Goal: Book appointment/travel/reservation

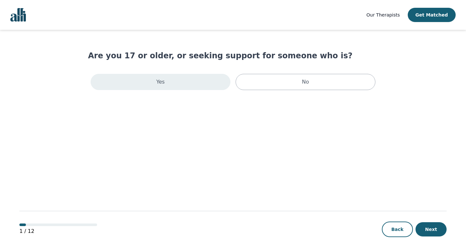
click at [207, 87] on div "Yes" at bounding box center [161, 82] width 140 height 16
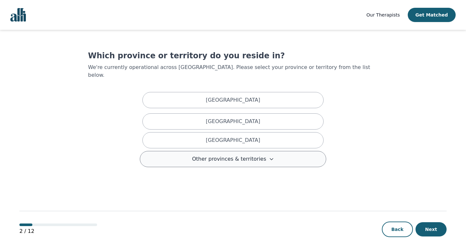
click at [229, 151] on button "Other provinces & territories" at bounding box center [233, 159] width 186 height 16
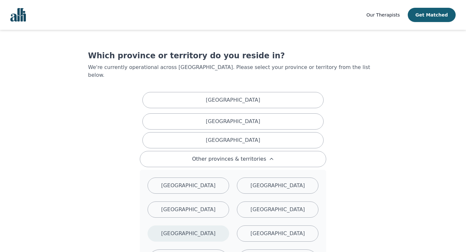
click at [211, 226] on div "[GEOGRAPHIC_DATA]" at bounding box center [188, 233] width 82 height 16
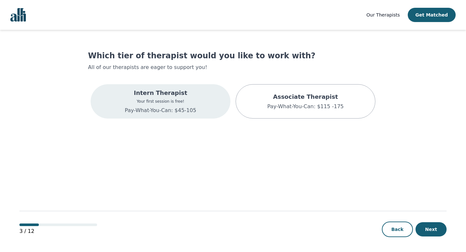
click at [197, 98] on div "Intern Therapist Your first session is free! Pay-What-You-Can: $45-105" at bounding box center [161, 101] width 140 height 34
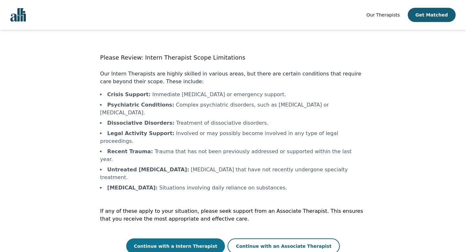
click at [192, 238] on button "Continue with a Intern Therapist" at bounding box center [175, 246] width 99 height 16
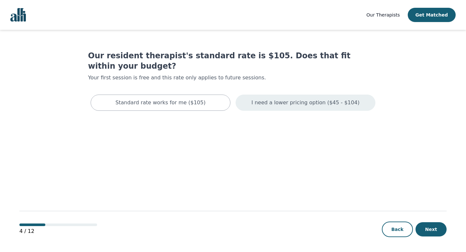
click at [300, 99] on p "I need a lower pricing option ($45 - $104)" at bounding box center [305, 103] width 108 height 8
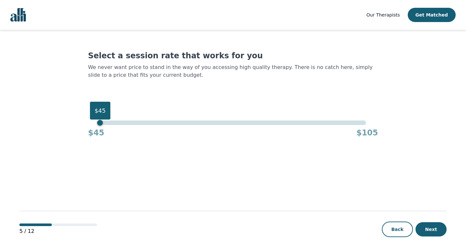
drag, startPoint x: 365, startPoint y: 123, endPoint x: 63, endPoint y: 102, distance: 302.8
click at [63, 102] on main "Select a session rate that works for you We never want price to stand in the wa…" at bounding box center [232, 141] width 427 height 223
click at [423, 222] on div "Back Next" at bounding box center [414, 229] width 65 height 16
click at [424, 225] on button "Next" at bounding box center [430, 229] width 31 height 14
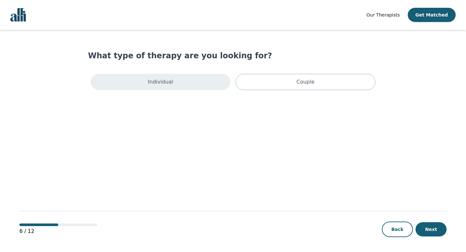
click at [170, 83] on p "Individual" at bounding box center [160, 82] width 25 height 8
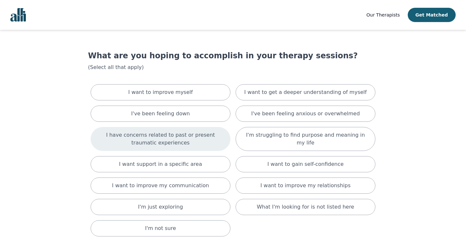
click at [195, 127] on div "I have concerns related to past or present traumatic experiences" at bounding box center [161, 139] width 140 height 24
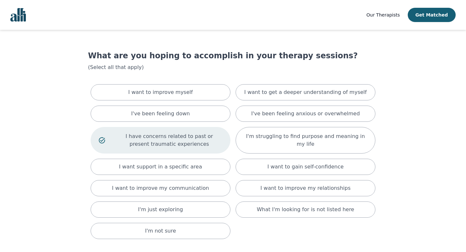
click at [196, 136] on p "I have concerns related to past or present traumatic experiences" at bounding box center [169, 140] width 106 height 16
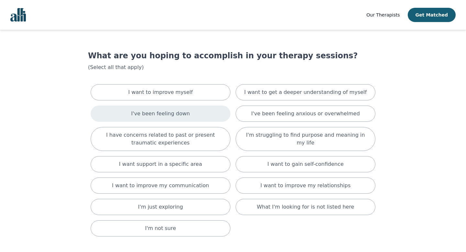
click at [196, 116] on div "I've been feeling down" at bounding box center [161, 113] width 140 height 16
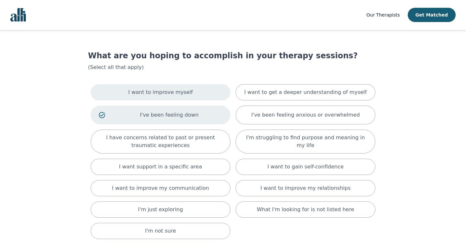
click at [190, 93] on div "I want to improve myself" at bounding box center [161, 92] width 140 height 16
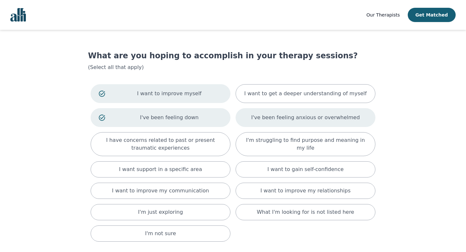
click at [343, 117] on p "I've been feeling anxious or overwhelmed" at bounding box center [305, 118] width 109 height 8
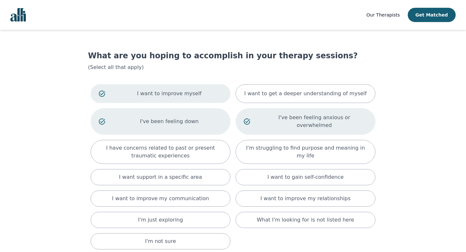
click at [334, 118] on p "I've been feeling anxious or overwhelmed" at bounding box center [314, 122] width 106 height 16
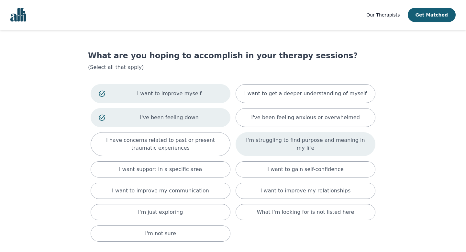
click at [334, 134] on div "I'm struggling to find purpose and meaning in my life" at bounding box center [305, 144] width 140 height 24
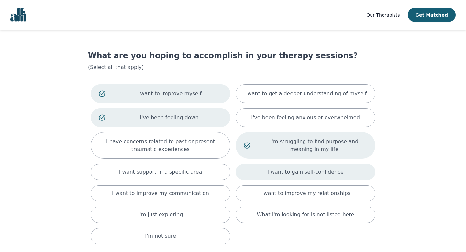
click at [329, 169] on p "I want to gain self-confidence" at bounding box center [305, 172] width 76 height 8
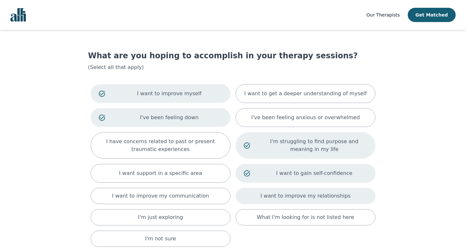
click at [325, 195] on p "I want to improve my relationships" at bounding box center [305, 196] width 90 height 8
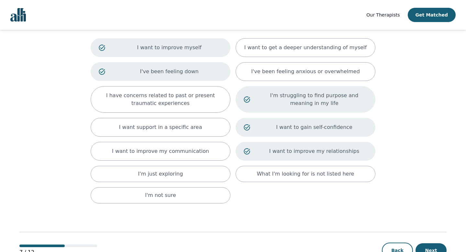
scroll to position [50, 0]
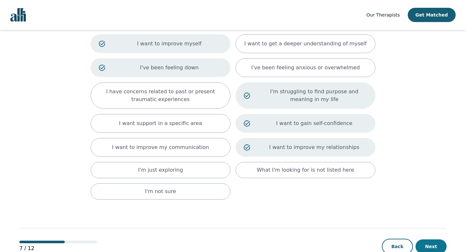
click at [437, 242] on button "Next" at bounding box center [430, 246] width 31 height 14
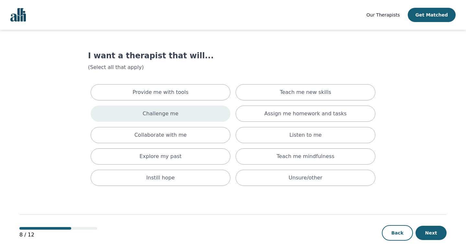
click at [172, 113] on p "Challenge me" at bounding box center [161, 114] width 36 height 8
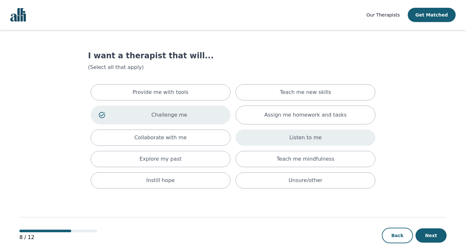
click at [277, 141] on div "Listen to me" at bounding box center [305, 137] width 140 height 16
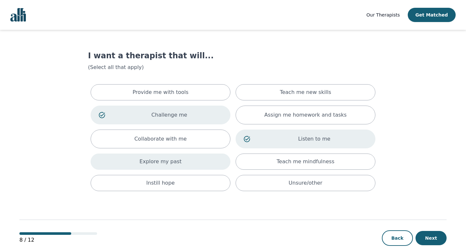
click at [175, 158] on p "Explore my past" at bounding box center [160, 162] width 42 height 8
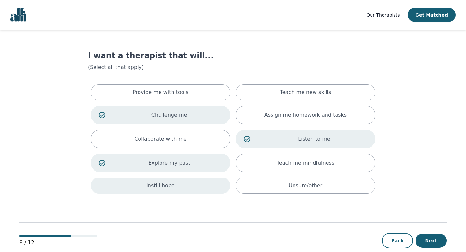
click at [173, 178] on div "Instill hope" at bounding box center [161, 185] width 140 height 16
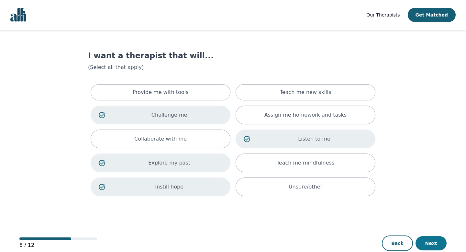
click at [434, 247] on button "Next" at bounding box center [430, 243] width 31 height 14
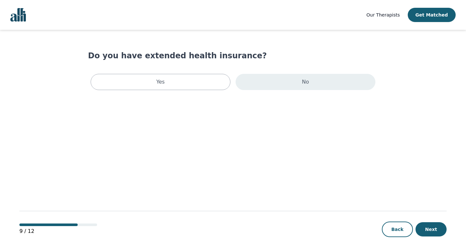
click at [308, 88] on div "No" at bounding box center [305, 82] width 140 height 16
click at [438, 229] on button "Next" at bounding box center [430, 229] width 31 height 14
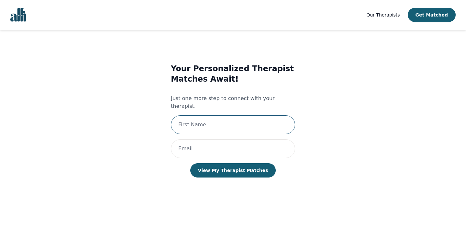
click at [246, 115] on input "text" at bounding box center [233, 124] width 124 height 19
type input "[PERSON_NAME]"
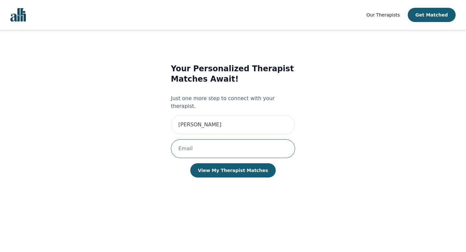
click at [224, 141] on input "email" at bounding box center [233, 148] width 124 height 19
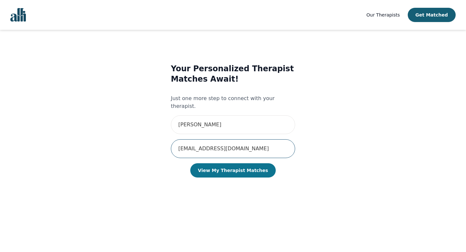
type input "[EMAIL_ADDRESS][DOMAIN_NAME]"
click at [219, 163] on button "View My Therapist Matches" at bounding box center [233, 170] width 86 height 14
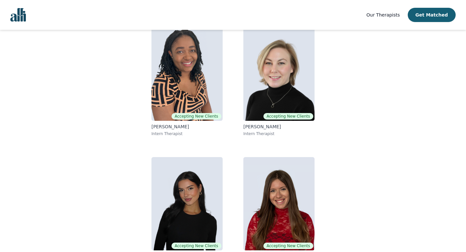
scroll to position [86, 0]
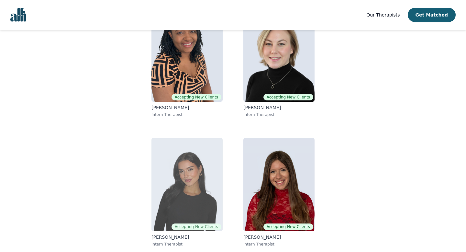
click at [190, 201] on img at bounding box center [186, 184] width 71 height 93
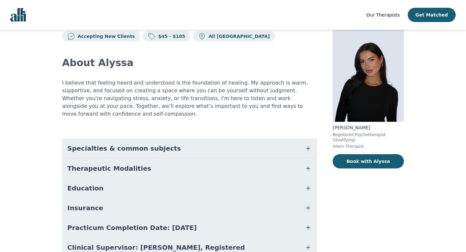
scroll to position [19, 0]
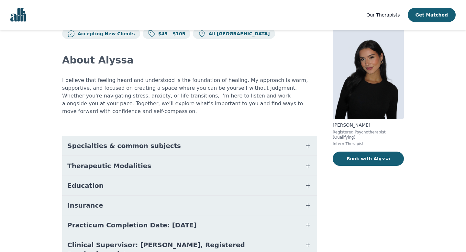
click at [176, 136] on button "Specialties & common subjects" at bounding box center [189, 145] width 255 height 19
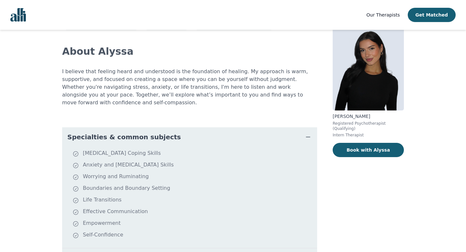
scroll to position [30, 0]
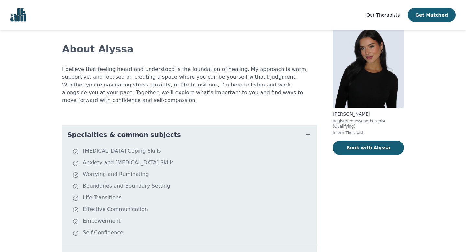
click at [165, 129] on button "Specialties & common subjects" at bounding box center [189, 134] width 255 height 19
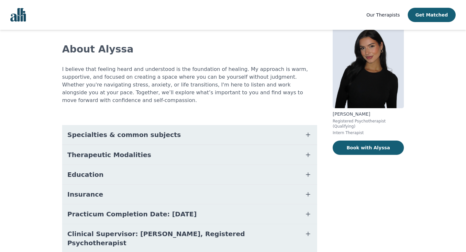
click at [115, 150] on span "Therapeutic Modalities" at bounding box center [109, 154] width 84 height 9
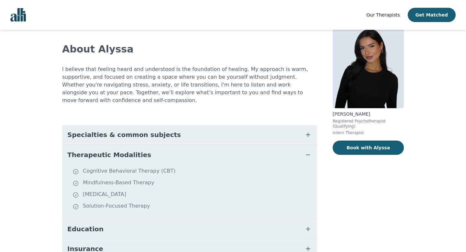
click at [115, 150] on span "Therapeutic Modalities" at bounding box center [109, 154] width 84 height 9
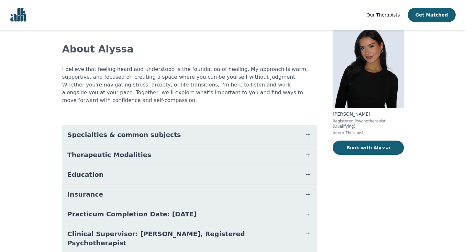
click at [97, 165] on button "Education" at bounding box center [189, 174] width 255 height 19
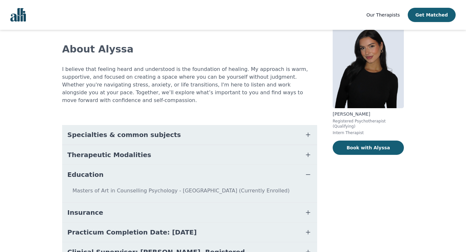
click at [97, 165] on button "Education" at bounding box center [189, 174] width 255 height 19
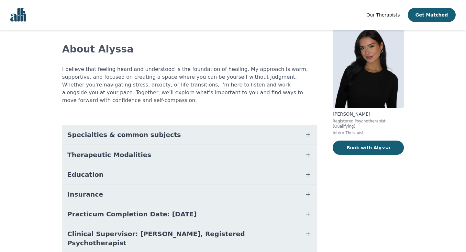
scroll to position [45, 0]
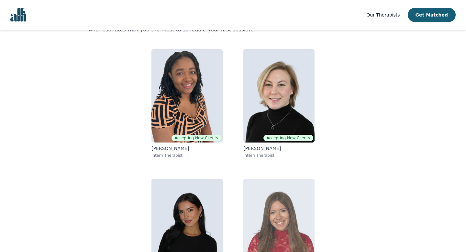
click at [287, 214] on img at bounding box center [278, 225] width 71 height 93
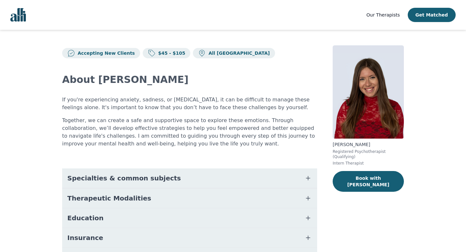
click at [151, 201] on button "Therapeutic Modalities" at bounding box center [189, 197] width 255 height 19
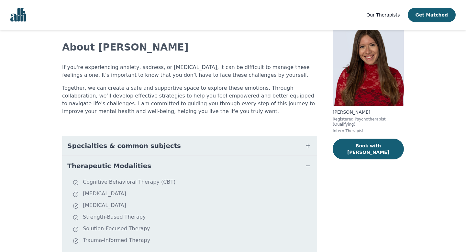
scroll to position [34, 0]
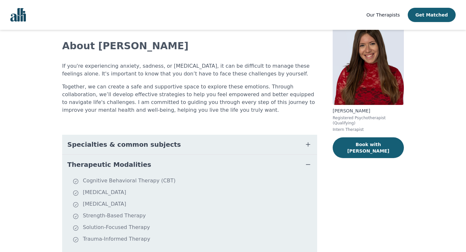
click at [140, 166] on button "Therapeutic Modalities" at bounding box center [189, 164] width 255 height 19
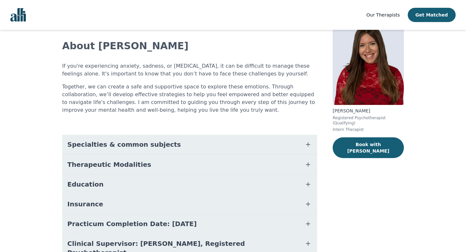
click at [140, 147] on span "Specialties & common subjects" at bounding box center [124, 144] width 114 height 9
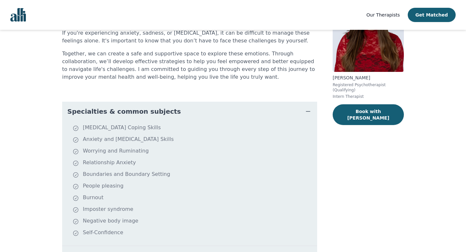
scroll to position [69, 0]
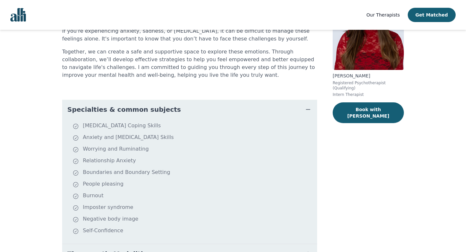
click at [134, 111] on span "Specialties & common subjects" at bounding box center [124, 109] width 114 height 9
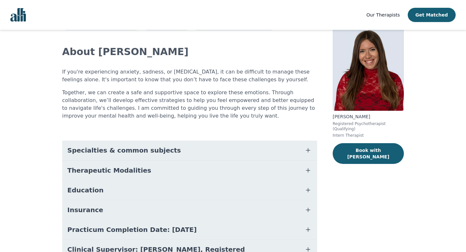
scroll to position [27, 0]
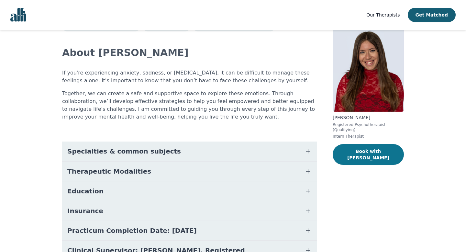
click at [349, 148] on button "Book with [PERSON_NAME]" at bounding box center [367, 154] width 71 height 21
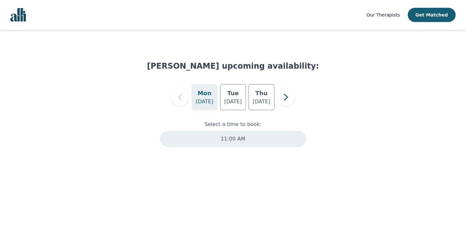
click at [233, 142] on p "11:00 AM" at bounding box center [233, 139] width 25 height 8
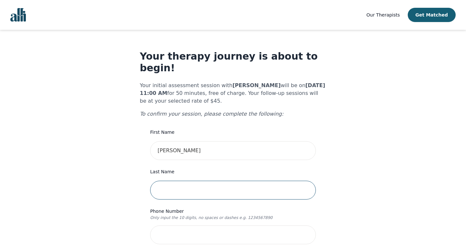
click at [198, 180] on input "text" at bounding box center [233, 189] width 166 height 19
type input "[PERSON_NAME]"
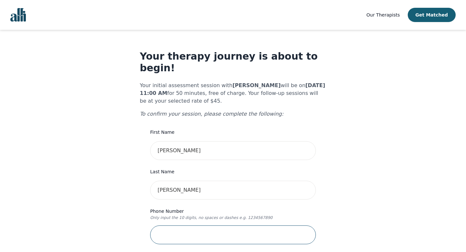
click at [206, 230] on input "tel" at bounding box center [233, 234] width 166 height 19
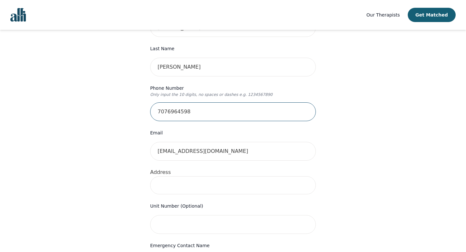
scroll to position [130, 0]
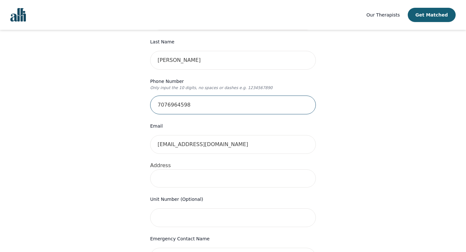
type input "7076964598"
click at [184, 161] on div "Address" at bounding box center [233, 174] width 166 height 26
click at [182, 169] on input at bounding box center [233, 178] width 166 height 18
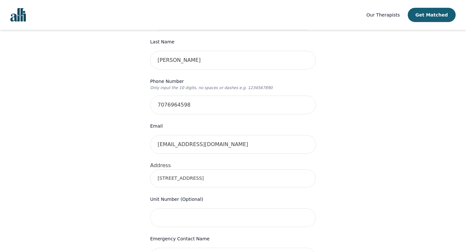
type input "[STREET_ADDRESS]"
click at [206, 208] on input "text" at bounding box center [233, 217] width 166 height 19
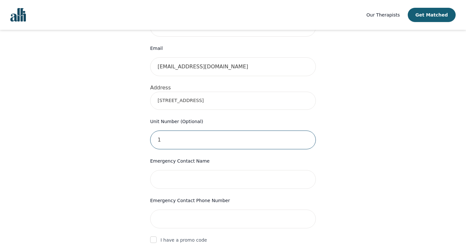
scroll to position [237, 0]
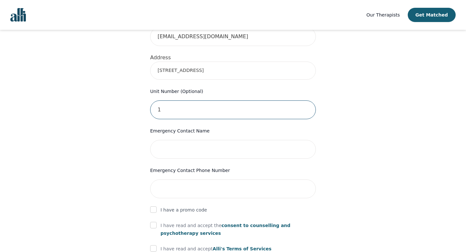
type input "1"
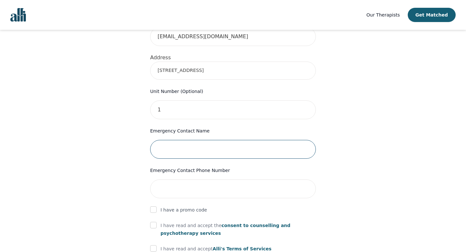
click at [185, 140] on input "text" at bounding box center [233, 149] width 166 height 19
type input "[PERSON_NAME]"
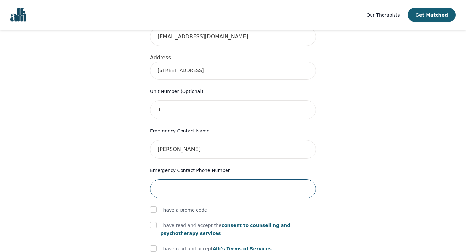
click at [181, 182] on input "tel" at bounding box center [233, 188] width 166 height 19
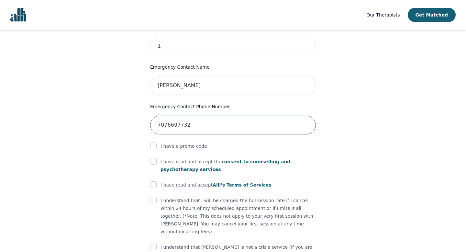
scroll to position [304, 0]
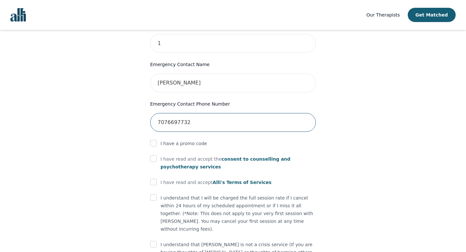
type input "7076697732"
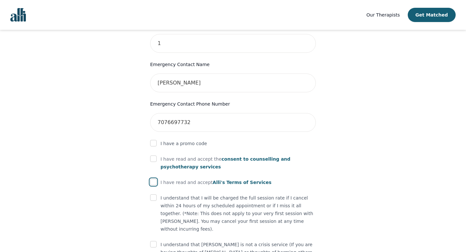
click at [152, 179] on input "checkbox" at bounding box center [153, 182] width 6 height 6
checkbox input "true"
click at [152, 194] on input "checkbox" at bounding box center [153, 197] width 6 height 6
checkbox input "true"
click at [174, 240] on p "I understand that [PERSON_NAME] is not a crisis service (If you are having thou…" at bounding box center [237, 251] width 155 height 23
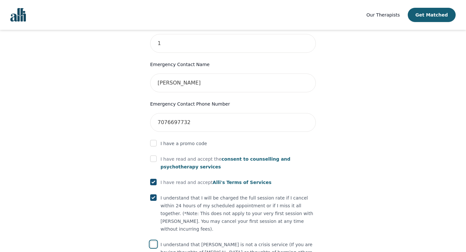
click at [154, 241] on input "checkbox" at bounding box center [153, 244] width 6 height 6
checkbox input "true"
click at [154, 155] on input "checkbox" at bounding box center [153, 158] width 6 height 6
checkbox input "true"
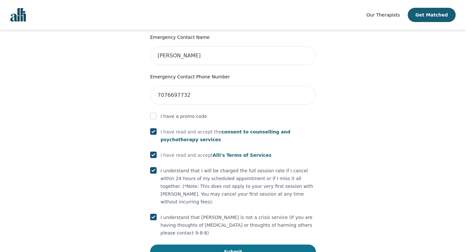
click at [211, 244] on button "Submit" at bounding box center [233, 251] width 166 height 14
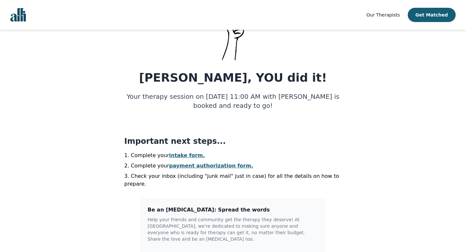
scroll to position [54, 0]
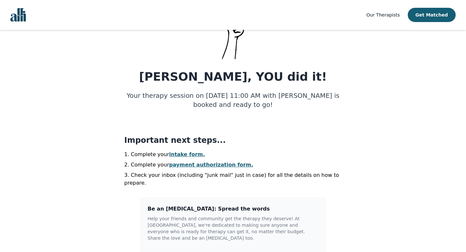
click at [170, 155] on link "intake form." at bounding box center [187, 154] width 36 height 6
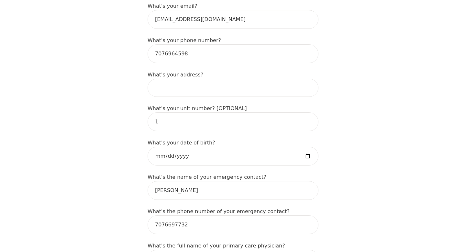
scroll to position [223, 0]
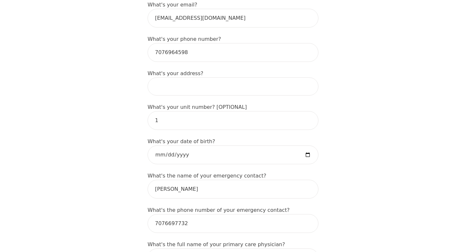
click at [183, 82] on input at bounding box center [232, 86] width 171 height 18
type input "[STREET_ADDRESS]"
click at [192, 153] on input "date" at bounding box center [232, 154] width 171 height 19
click at [176, 152] on input "date" at bounding box center [232, 154] width 171 height 19
type input "[DATE]"
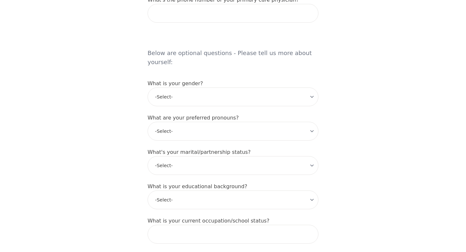
scroll to position [502, 0]
click at [211, 89] on select "-Select- [DEMOGRAPHIC_DATA] [DEMOGRAPHIC_DATA] [DEMOGRAPHIC_DATA] [DEMOGRAPHIC_…" at bounding box center [232, 96] width 171 height 19
select select "[DEMOGRAPHIC_DATA]"
click at [147, 87] on select "-Select- [DEMOGRAPHIC_DATA] [DEMOGRAPHIC_DATA] [DEMOGRAPHIC_DATA] [DEMOGRAPHIC_…" at bounding box center [232, 96] width 171 height 19
click at [202, 126] on select "-Select- he/him she/her they/them ze/zir xe/xem ey/em ve/ver tey/ter e/e per/pe…" at bounding box center [232, 130] width 171 height 19
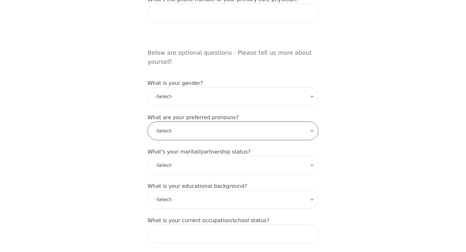
select select "she/her"
click at [147, 121] on select "-Select- he/him she/her they/them ze/zir xe/xem ey/em ve/ver tey/ter e/e per/pe…" at bounding box center [232, 130] width 171 height 19
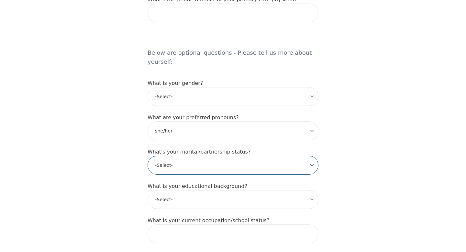
click at [199, 157] on select "-Select- Single Partnered Married Common Law Widowed Separated Divorced" at bounding box center [232, 165] width 171 height 19
select select "Single"
click at [147, 156] on select "-Select- Single Partnered Married Common Law Widowed Separated Divorced" at bounding box center [232, 165] width 171 height 19
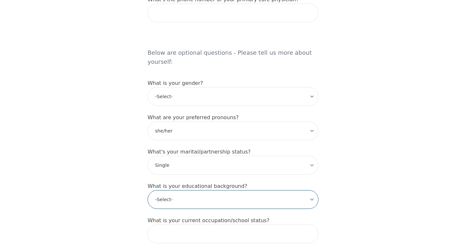
click at [203, 190] on select "-Select- Less than high school High school Associate degree Bachelor degree Mas…" at bounding box center [232, 199] width 171 height 19
select select "Bachelor degree"
click at [147, 190] on select "-Select- Less than high school High school Associate degree Bachelor degree Mas…" at bounding box center [232, 199] width 171 height 19
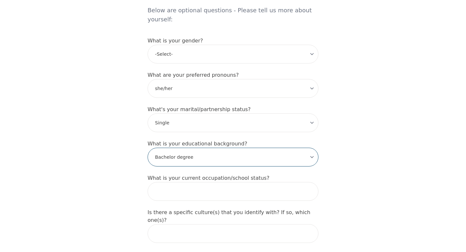
scroll to position [545, 0]
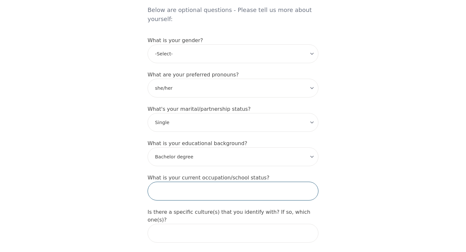
click at [202, 186] on input "text" at bounding box center [232, 190] width 171 height 19
type input "E"
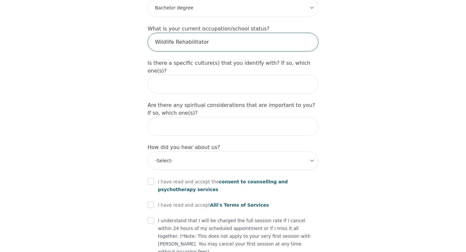
scroll to position [744, 0]
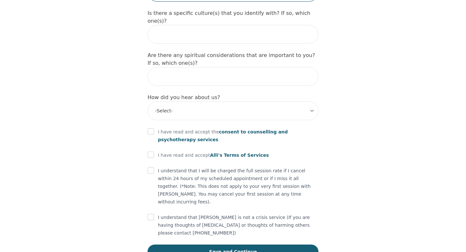
type input "Wildlife Rehabilitator"
click at [172, 128] on p "I have read and accept the consent to counselling and [MEDICAL_DATA] services" at bounding box center [238, 136] width 160 height 16
click at [149, 128] on input "checkbox" at bounding box center [150, 131] width 6 height 6
checkbox input "true"
click at [149, 151] on input "checkbox" at bounding box center [150, 154] width 6 height 6
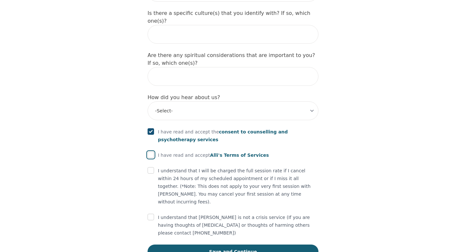
checkbox input "true"
click at [148, 167] on input "checkbox" at bounding box center [150, 170] width 6 height 6
checkbox input "true"
drag, startPoint x: 153, startPoint y: 202, endPoint x: 153, endPoint y: 198, distance: 4.2
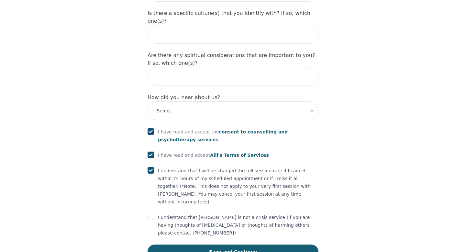
click at [153, 213] on div "I understand that [PERSON_NAME] is not a crisis service (If you are having thou…" at bounding box center [232, 224] width 171 height 23
click at [152, 213] on input "checkbox" at bounding box center [150, 216] width 6 height 6
checkbox input "true"
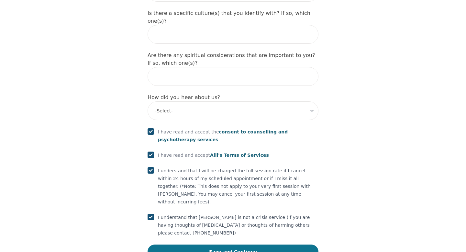
click at [167, 244] on button "Save and Continue" at bounding box center [232, 251] width 171 height 14
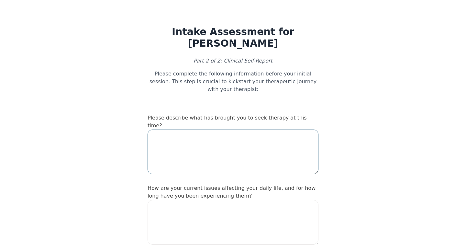
click at [261, 133] on textarea at bounding box center [232, 151] width 171 height 45
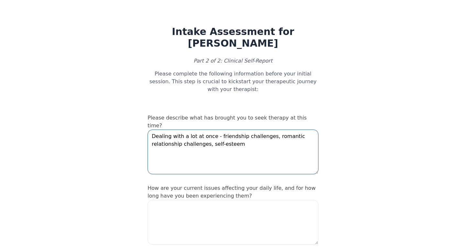
click at [207, 137] on textarea "Dealing with a lot at once - friendship challenges, romantic relationship chall…" at bounding box center [232, 151] width 171 height 45
click at [251, 135] on textarea "Dealing with a lot at once - friendship challenges, romantic relationship chall…" at bounding box center [232, 151] width 171 height 45
click at [216, 129] on textarea "Dealing with a lot at once - friendship challenges, romantic relationship chall…" at bounding box center [232, 151] width 171 height 45
click at [306, 138] on textarea "Dealing with a lot at once - [MEDICAL_DATA], friendship challenges, romantic re…" at bounding box center [232, 151] width 171 height 45
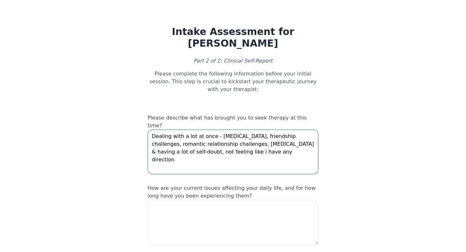
click at [216, 144] on textarea "Dealing with a lot at once - [MEDICAL_DATA], friendship challenges, romantic re…" at bounding box center [232, 151] width 171 height 45
click at [272, 142] on textarea "Dealing with a lot at once - [MEDICAL_DATA], friendship challenges, romantic re…" at bounding box center [232, 151] width 171 height 45
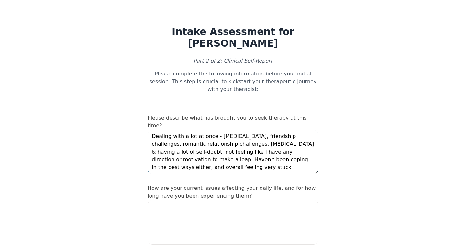
type textarea "Dealing with a lot at once - [MEDICAL_DATA], friendship challenges, romantic re…"
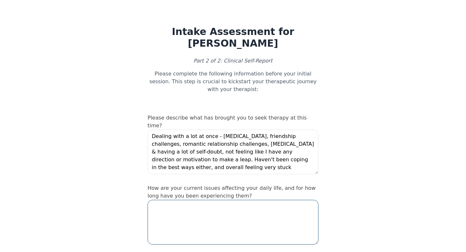
click at [291, 213] on textarea at bounding box center [232, 222] width 171 height 45
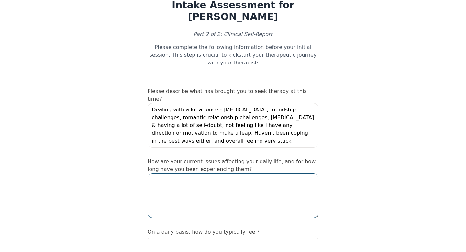
scroll to position [51, 0]
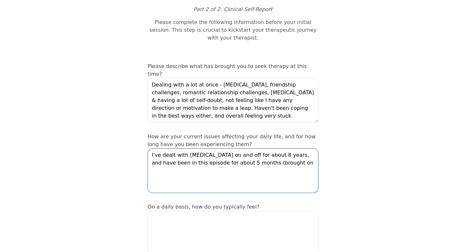
click at [226, 155] on textarea "I've dealt with [MEDICAL_DATA] on and off for about 8 years, and have been in t…" at bounding box center [232, 170] width 171 height 45
click at [225, 155] on textarea "I've dealt with [MEDICAL_DATA] on and off for about 8 years, and have been in t…" at bounding box center [232, 170] width 171 height 45
click at [294, 156] on textarea "I've dealt with [MEDICAL_DATA] on and off for about 8 years, and have been in t…" at bounding box center [232, 170] width 171 height 45
click at [282, 158] on textarea "I've dealt with [MEDICAL_DATA] on and off for about 8 years, and have been in t…" at bounding box center [232, 170] width 171 height 45
click at [257, 169] on textarea "I've dealt with [MEDICAL_DATA] on and off for about 8 years, and have been in t…" at bounding box center [232, 170] width 171 height 45
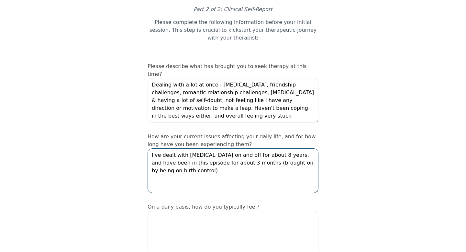
click at [181, 164] on textarea "I've dealt with [MEDICAL_DATA] on and off for about 8 years, and have been in t…" at bounding box center [232, 170] width 171 height 45
click at [187, 164] on textarea "I've dealt with [MEDICAL_DATA] on and off for about 8 years, and have been in t…" at bounding box center [232, 170] width 171 height 45
click at [185, 164] on textarea "I've dealt with [MEDICAL_DATA] on and off for about 8 years, and have been in t…" at bounding box center [232, 170] width 171 height 45
click at [180, 165] on textarea "I've dealt with [MEDICAL_DATA] on and off for about 8 years, and have been in t…" at bounding box center [232, 170] width 171 height 45
click at [208, 166] on textarea "I've dealt with [MEDICAL_DATA] on and off for about 8 years, and have been in t…" at bounding box center [232, 170] width 171 height 45
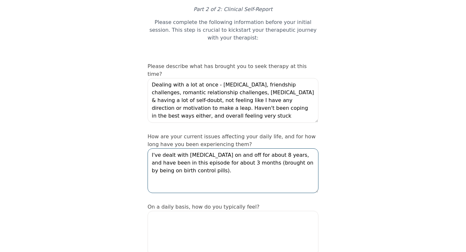
drag, startPoint x: 205, startPoint y: 164, endPoint x: 244, endPoint y: 155, distance: 39.5
click at [244, 155] on textarea "I've dealt with [MEDICAL_DATA] on and off for about 8 years, and have been in t…" at bounding box center [232, 170] width 171 height 45
click at [226, 154] on textarea "I've dealt with [MEDICAL_DATA] on and off for about 8 years, and have been in t…" at bounding box center [232, 170] width 171 height 45
click at [273, 152] on textarea "I've dealt with [MEDICAL_DATA] on and off for about 8 years, and have been in t…" at bounding box center [232, 170] width 171 height 45
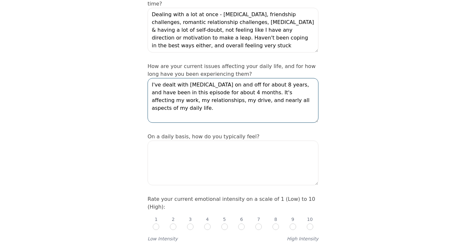
type textarea "I've dealt with [MEDICAL_DATA] on and off for about 8 years, and have been in t…"
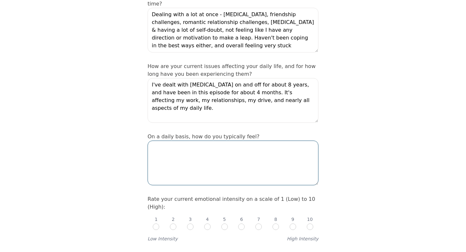
click at [256, 144] on textarea at bounding box center [232, 162] width 171 height 45
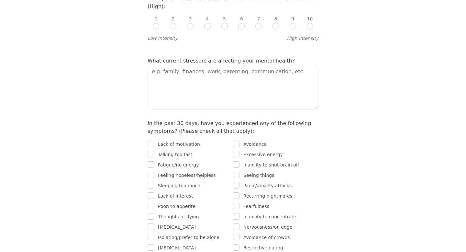
scroll to position [326, 0]
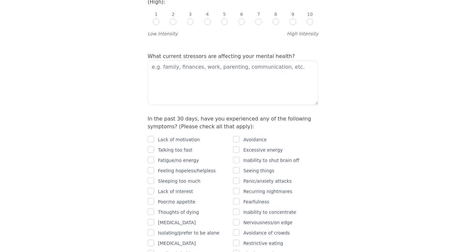
click at [172, 136] on p "Lack of motivation" at bounding box center [179, 140] width 42 height 8
click at [153, 136] on input "checkbox" at bounding box center [150, 139] width 6 height 6
checkbox input "true"
click at [153, 149] on div "Lack of motivation Talking too fast Fatigue/no energy Feeling hopeless/helpless…" at bounding box center [189, 228] width 85 height 184
click at [151, 147] on div "Lack of motivation Talking too fast Fatigue/no energy Feeling hopeless/helpless…" at bounding box center [189, 228] width 85 height 184
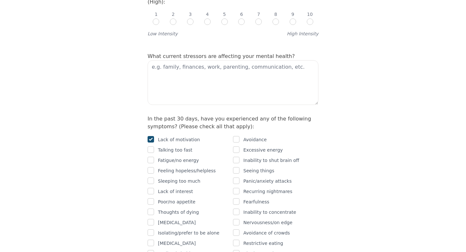
click at [151, 156] on div at bounding box center [150, 160] width 6 height 8
click at [150, 157] on input "checkbox" at bounding box center [150, 160] width 6 height 6
checkbox input "true"
click at [151, 167] on input "checkbox" at bounding box center [150, 170] width 6 height 6
checkbox input "true"
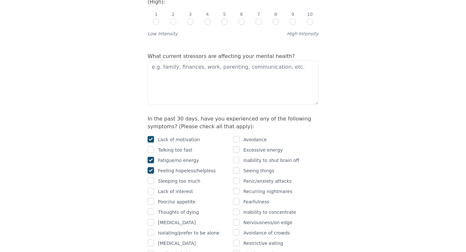
click at [151, 177] on div at bounding box center [150, 181] width 6 height 8
click at [148, 177] on input "checkbox" at bounding box center [150, 180] width 6 height 6
checkbox input "true"
click at [148, 188] on input "checkbox" at bounding box center [150, 191] width 6 height 6
checkbox input "true"
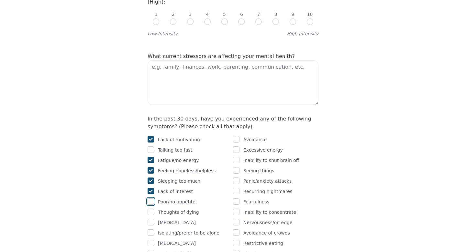
click at [151, 198] on input "checkbox" at bounding box center [150, 201] width 6 height 6
checkbox input "true"
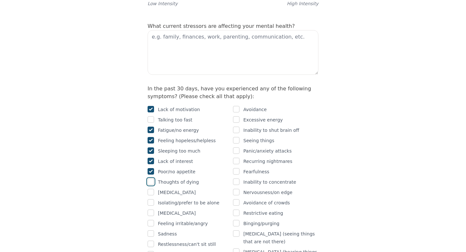
click at [150, 178] on input "checkbox" at bounding box center [150, 181] width 6 height 6
checkbox input "true"
click at [150, 199] on input "checkbox" at bounding box center [150, 202] width 6 height 6
checkbox input "true"
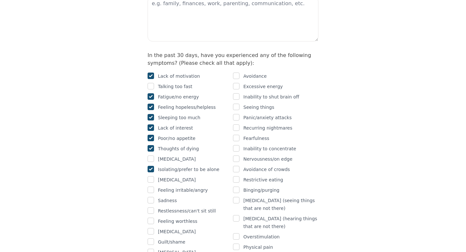
scroll to position [414, 0]
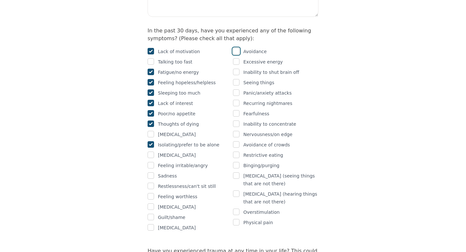
click at [234, 48] on input "checkbox" at bounding box center [236, 51] width 6 height 6
checkbox input "true"
click at [234, 69] on input "checkbox" at bounding box center [236, 72] width 6 height 6
checkbox input "true"
click at [236, 89] on input "checkbox" at bounding box center [236, 92] width 6 height 6
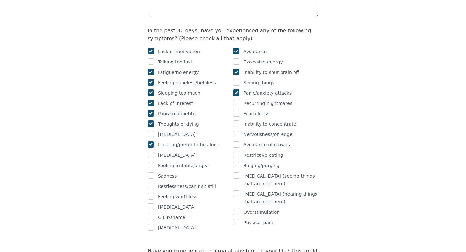
click at [236, 89] on input "checkbox" at bounding box center [236, 92] width 6 height 6
checkbox input "true"
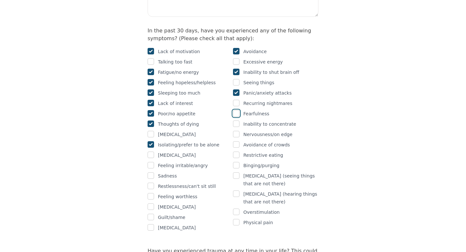
click at [236, 110] on input "checkbox" at bounding box center [236, 113] width 6 height 6
checkbox input "true"
click at [235, 120] on input "checkbox" at bounding box center [236, 123] width 6 height 6
checkbox input "true"
click at [235, 131] on input "checkbox" at bounding box center [236, 134] width 6 height 6
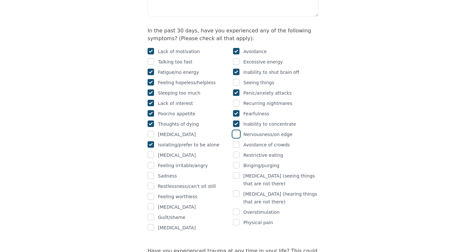
checkbox input "true"
click at [153, 213] on input "checkbox" at bounding box center [150, 216] width 6 height 6
checkbox input "true"
click at [238, 219] on input "checkbox" at bounding box center [236, 222] width 6 height 6
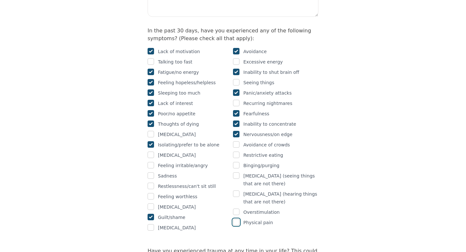
click at [238, 219] on input "checkbox" at bounding box center [236, 222] width 6 height 6
checkbox input "true"
click at [150, 193] on input "checkbox" at bounding box center [150, 196] width 6 height 6
checkbox input "true"
click at [150, 203] on input "checkbox" at bounding box center [150, 206] width 6 height 6
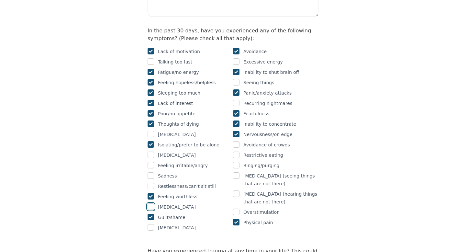
checkbox input "true"
click at [151, 164] on div "Lack of motivation Talking too fast Fatigue/no energy Feeling hopeless/helpless…" at bounding box center [189, 140] width 85 height 184
click at [151, 182] on input "checkbox" at bounding box center [150, 185] width 6 height 6
checkbox input "true"
click at [151, 172] on input "checkbox" at bounding box center [150, 175] width 6 height 6
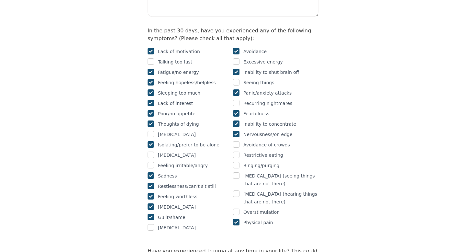
checkbox input "true"
click at [151, 162] on input "checkbox" at bounding box center [150, 165] width 6 height 6
checkbox input "true"
click at [151, 151] on input "checkbox" at bounding box center [150, 154] width 6 height 6
checkbox input "true"
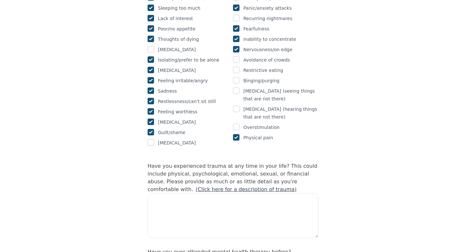
scroll to position [511, 0]
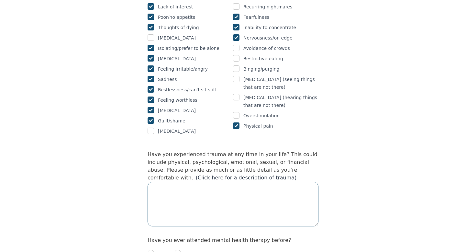
click at [175, 184] on textarea at bounding box center [232, 203] width 171 height 45
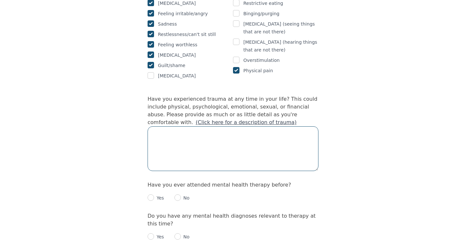
scroll to position [580, 0]
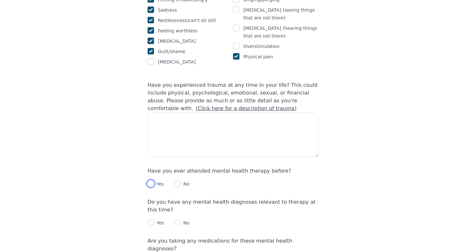
click at [152, 180] on input "radio" at bounding box center [150, 183] width 6 height 6
radio input "true"
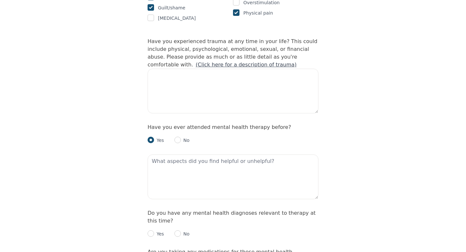
scroll to position [623, 0]
click at [184, 155] on textarea at bounding box center [232, 177] width 171 height 45
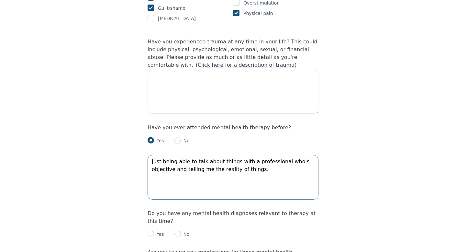
type textarea "Just being able to talk about things with a professional who's objective and te…"
click at [175, 230] on input "radio" at bounding box center [177, 233] width 6 height 6
radio input "true"
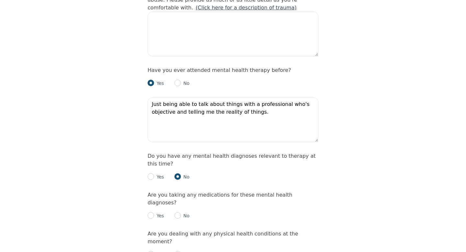
scroll to position [680, 0]
click at [182, 213] on p "No" at bounding box center [185, 216] width 9 height 6
click at [181, 213] on p "No" at bounding box center [185, 216] width 9 height 6
click at [179, 212] on input "radio" at bounding box center [177, 215] width 6 height 6
radio input "true"
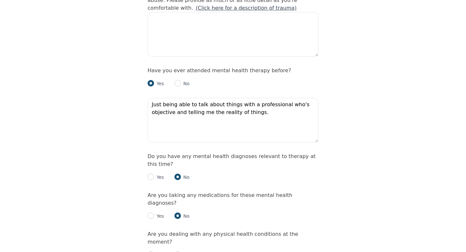
click at [177, 251] on div "No" at bounding box center [181, 255] width 15 height 8
click at [176, 251] on input "radio" at bounding box center [177, 254] width 6 height 6
radio input "true"
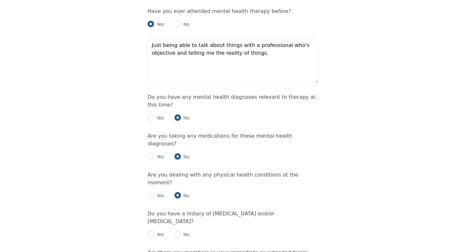
scroll to position [769, 0]
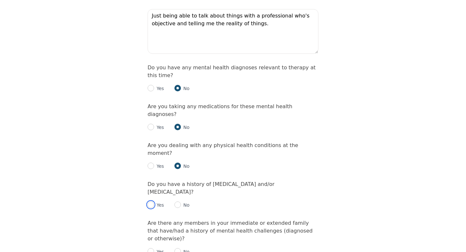
click at [152, 201] on input "radio" at bounding box center [150, 204] width 6 height 6
radio input "true"
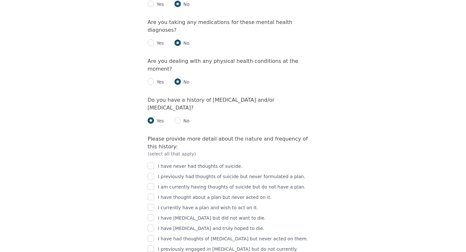
scroll to position [855, 0]
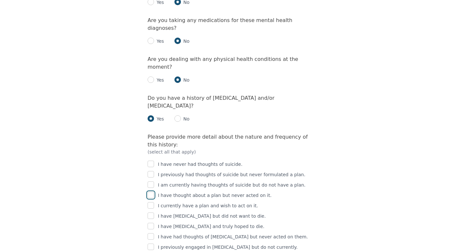
click at [153, 191] on input "checkbox" at bounding box center [150, 194] width 6 height 6
checkbox input "true"
click at [152, 181] on input "checkbox" at bounding box center [150, 184] width 6 height 6
checkbox input "true"
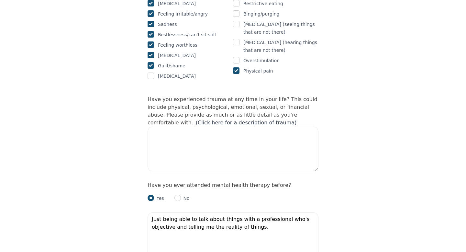
scroll to position [560, 0]
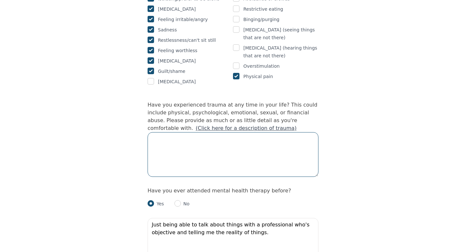
click at [166, 136] on textarea at bounding box center [232, 154] width 171 height 45
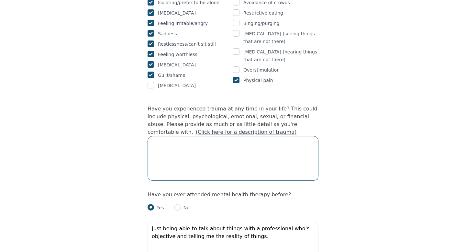
scroll to position [556, 0]
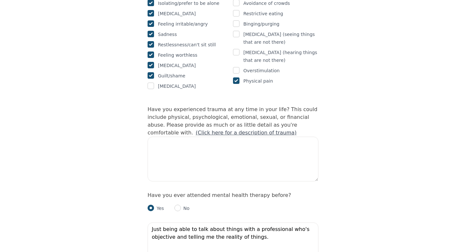
click at [297, 129] on link "(Click here for a description of trauma)" at bounding box center [246, 132] width 101 height 6
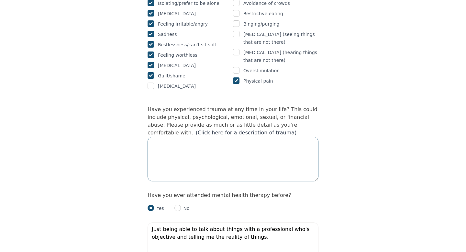
click at [195, 136] on textarea at bounding box center [232, 158] width 171 height 45
drag, startPoint x: 292, startPoint y: 128, endPoint x: 263, endPoint y: 128, distance: 29.1
click at [263, 136] on textarea "I've been sexually assaulted twice (in [DATE] and at the end of 2024)" at bounding box center [232, 158] width 171 height 45
click at [297, 136] on textarea "I've been sexually assaulted twice (in [DATE] and [DATE])" at bounding box center [232, 158] width 171 height 45
click at [307, 136] on textarea "I've been sexually assaulted twice (in [DATE] and [DATE])" at bounding box center [232, 158] width 171 height 45
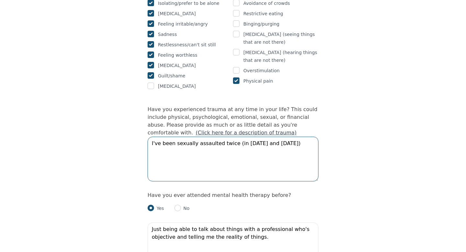
click at [224, 136] on textarea "I've been sexually assaulted twice (in [DATE] and [DATE])" at bounding box center [232, 158] width 171 height 45
click at [233, 136] on textarea "I've been sexually assaulted twice (in [DATE] and [DATE])" at bounding box center [232, 158] width 171 height 45
click at [290, 136] on textarea "I've been sexually assaulted twice (in [DATE] and [DATE])" at bounding box center [232, 158] width 171 height 45
click at [171, 136] on textarea "I've been sexually assaulted twice (in [DATE] and [DATE]), have moved 4 times v…" at bounding box center [232, 158] width 171 height 45
click at [248, 144] on textarea "I've been sexually assaulted twice (in [DATE] and [DATE]), have moved 3 times v…" at bounding box center [232, 158] width 171 height 45
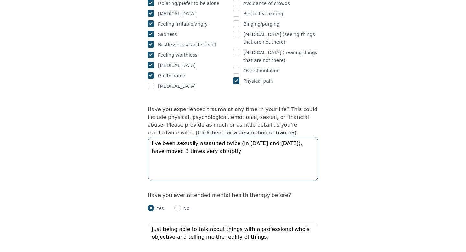
drag, startPoint x: 201, startPoint y: 136, endPoint x: 188, endPoint y: 135, distance: 13.0
click at [188, 136] on textarea "I've been sexually assaulted twice (in [DATE] and [DATE]), have moved 3 times v…" at bounding box center [232, 158] width 171 height 45
click at [188, 136] on textarea "I've been sexually assaulted twice (in [DATE] and [DATE]), have moved 3 times a…" at bounding box center [232, 158] width 171 height 45
click at [218, 137] on textarea "I've been sexually assaulted twice (in [DATE] and [DATE]), have moved 3 times a…" at bounding box center [232, 158] width 171 height 45
click at [291, 136] on textarea "I've been sexually assaulted twice (in [DATE] and [DATE]), have moved 3 times a…" at bounding box center [232, 158] width 171 height 45
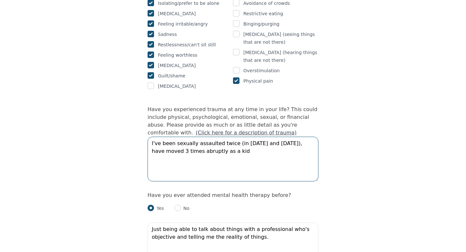
click at [291, 136] on textarea "I've been sexually assaulted twice (in [DATE] and [DATE]), have moved 3 times a…" at bounding box center [232, 158] width 171 height 45
click at [172, 136] on textarea "I've been sexually assaulted twice (in [DATE] and [DATE]), and have moved 3 tim…" at bounding box center [232, 158] width 171 height 45
click at [288, 136] on textarea "I've been sexually assaulted twice (in [DATE] and [DATE]), and have moved multi…" at bounding box center [232, 158] width 171 height 45
click at [289, 136] on textarea "I've been sexually assaulted twice (in [DATE] and [DATE]), and have moved multi…" at bounding box center [232, 158] width 171 height 45
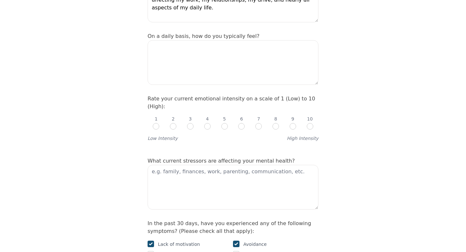
scroll to position [218, 0]
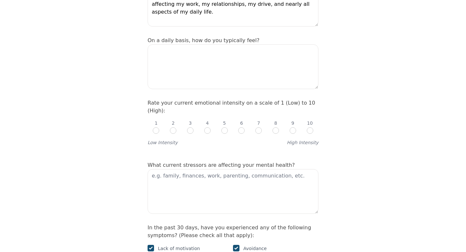
type textarea "I've been sexually assaulted twice (in [DATE] and [DATE]) and have moved multip…"
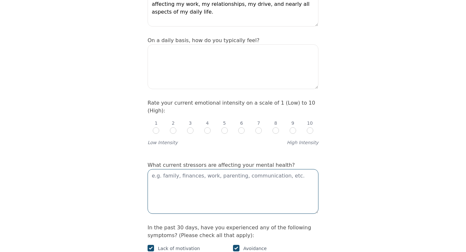
click at [267, 172] on textarea at bounding box center [232, 191] width 171 height 45
type textarea "finances, work, friendships"
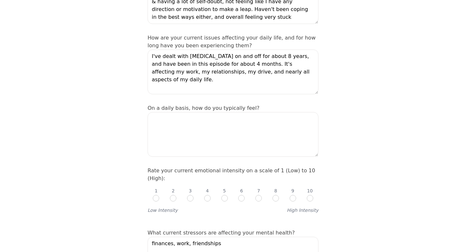
scroll to position [155, 0]
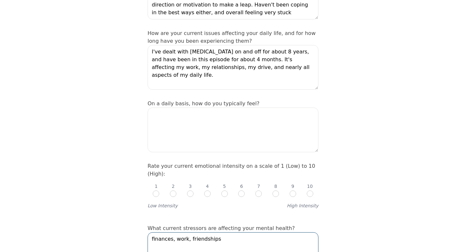
click at [230, 232] on textarea "finances, work, friendships" at bounding box center [232, 254] width 171 height 45
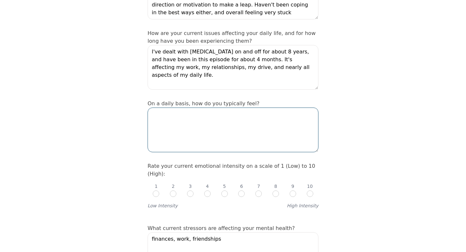
click at [217, 130] on textarea at bounding box center [232, 129] width 171 height 45
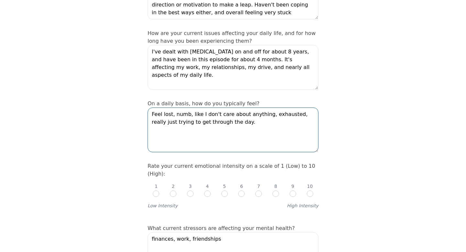
click at [243, 113] on textarea "Feel lost, numb, like I don't care about anything, exhausted, really just tryin…" at bounding box center [232, 129] width 171 height 45
type textarea "Feel lost, numb, like I don't care about anything, exhausted, really just tryin…"
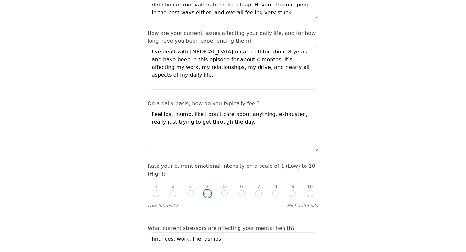
click at [208, 190] on input "radio" at bounding box center [207, 193] width 6 height 6
radio input "true"
click at [189, 190] on input "radio" at bounding box center [190, 193] width 6 height 6
radio input "true"
radio input "false"
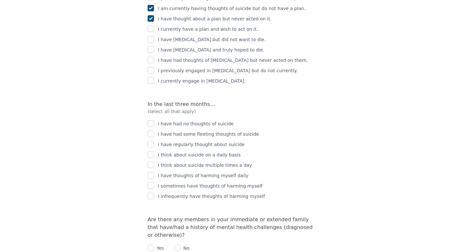
scroll to position [1030, 0]
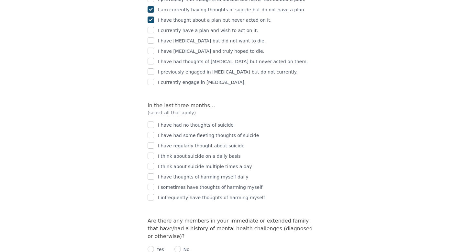
click at [154, 142] on div "I have regularly thought about suicide" at bounding box center [232, 146] width 171 height 8
click at [153, 142] on input "checkbox" at bounding box center [150, 145] width 6 height 6
checkbox input "true"
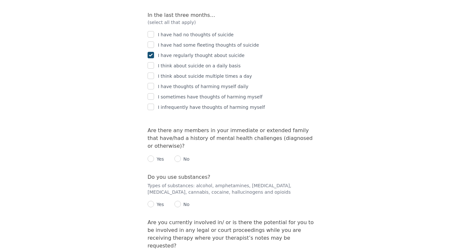
scroll to position [1121, 0]
click at [179, 154] on input "radio" at bounding box center [177, 157] width 6 height 6
radio input "true"
click at [151, 200] on input "radio" at bounding box center [150, 203] width 6 height 6
radio input "true"
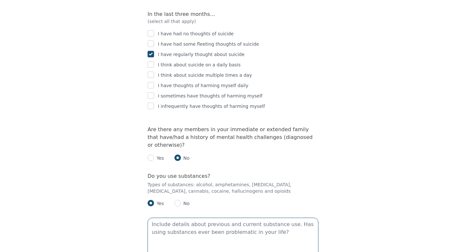
click at [174, 217] on textarea at bounding box center [232, 239] width 171 height 45
click at [172, 194] on div "Yes No" at bounding box center [232, 200] width 171 height 13
click at [175, 200] on input "radio" at bounding box center [177, 203] width 6 height 6
radio input "true"
radio input "false"
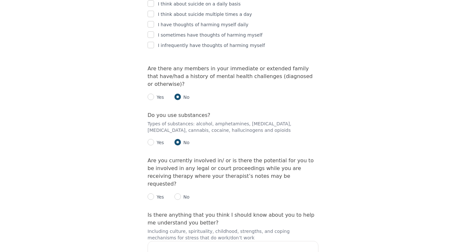
scroll to position [1192, 0]
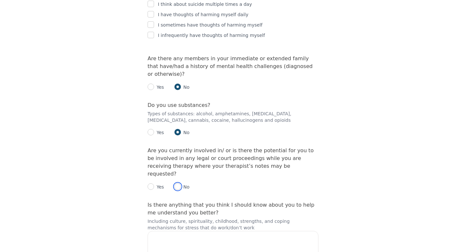
click at [176, 183] on input "radio" at bounding box center [177, 186] width 6 height 6
radio input "true"
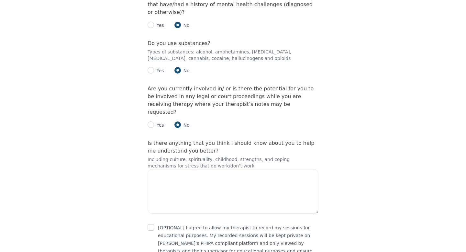
scroll to position [1255, 0]
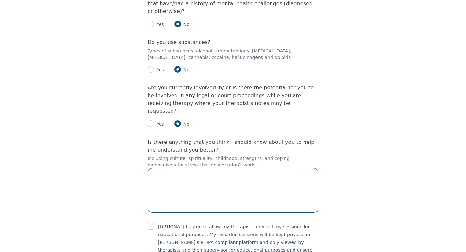
click at [200, 168] on textarea at bounding box center [232, 190] width 171 height 45
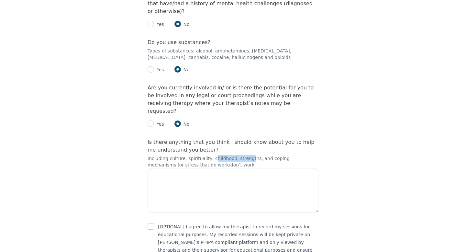
drag, startPoint x: 247, startPoint y: 109, endPoint x: 210, endPoint y: 111, distance: 37.0
click at [210, 155] on p "Including culture, spirituality, childhood, strengths, and coping mechanisms fo…" at bounding box center [232, 161] width 171 height 13
click at [213, 155] on p "Including culture, spirituality, childhood, strengths, and coping mechanisms fo…" at bounding box center [232, 161] width 171 height 13
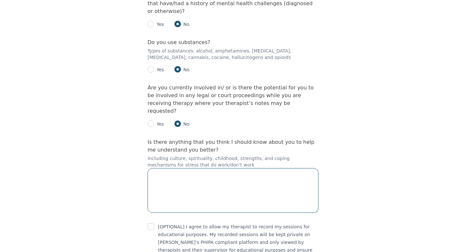
click at [221, 168] on textarea at bounding box center [232, 190] width 171 height 45
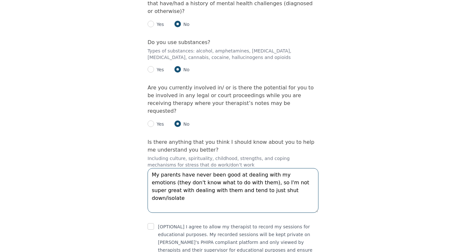
type textarea "My parents have never been good at dealing with my emotions (they don't know wh…"
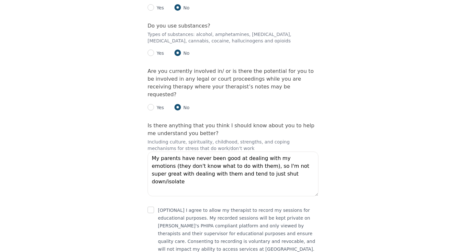
click at [154, 206] on div "[OPTIONAL] I agree to allow my therapist to record my sessions for educational …" at bounding box center [232, 229] width 171 height 47
click at [149, 206] on input "checkbox" at bounding box center [150, 209] width 6 height 6
checkbox input "true"
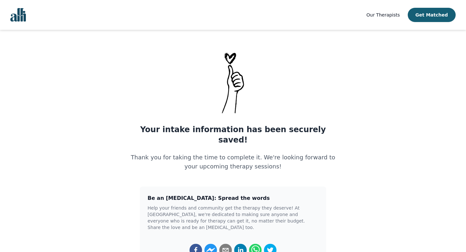
click at [387, 12] on link "Our Therapists" at bounding box center [382, 15] width 33 height 8
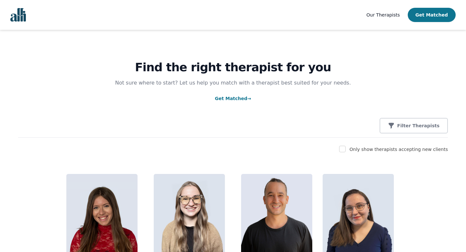
click at [418, 17] on button "Get Matched" at bounding box center [432, 15] width 48 height 14
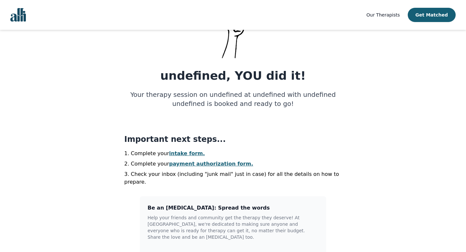
scroll to position [87, 0]
